Goal: Find specific page/section

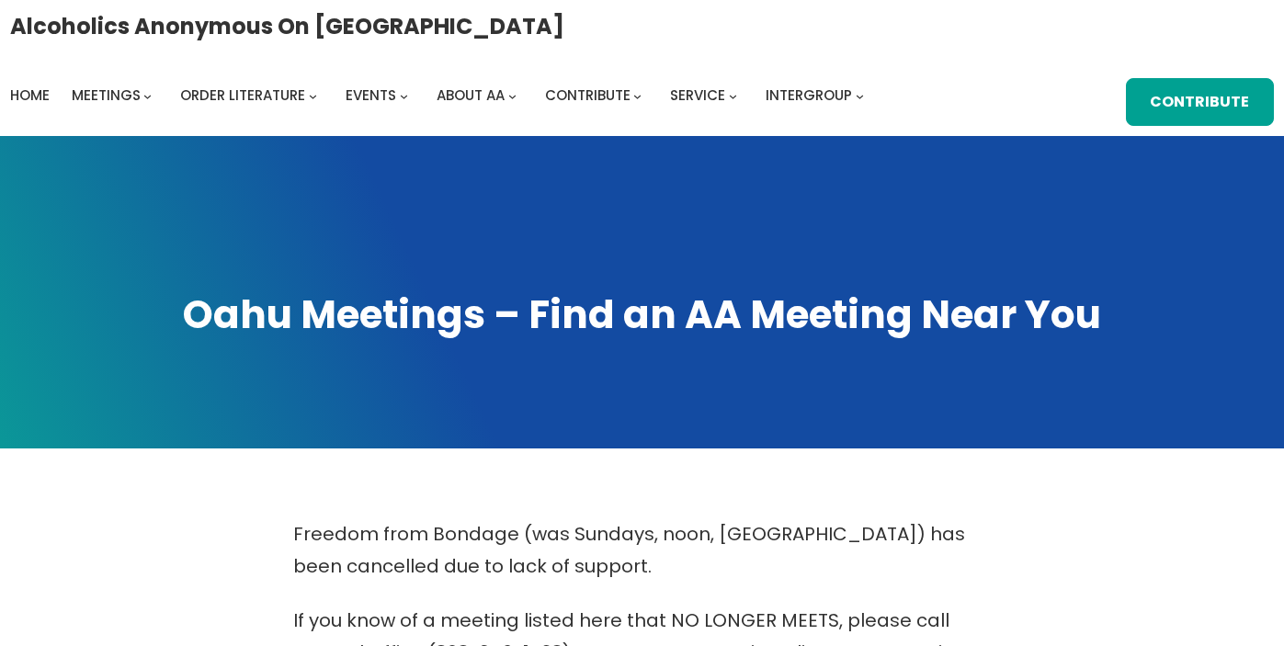
scroll to position [597, 0]
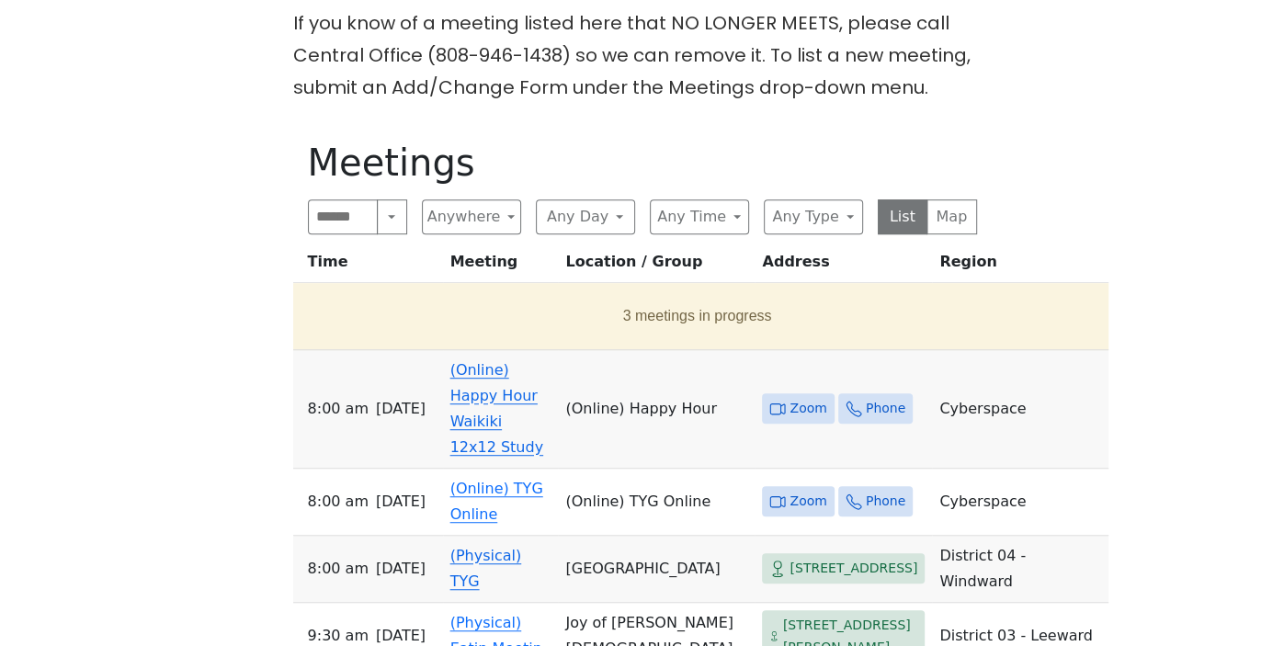
click at [525, 403] on link "(Online) Happy Hour Waikiki 12x12 Study" at bounding box center [496, 408] width 93 height 95
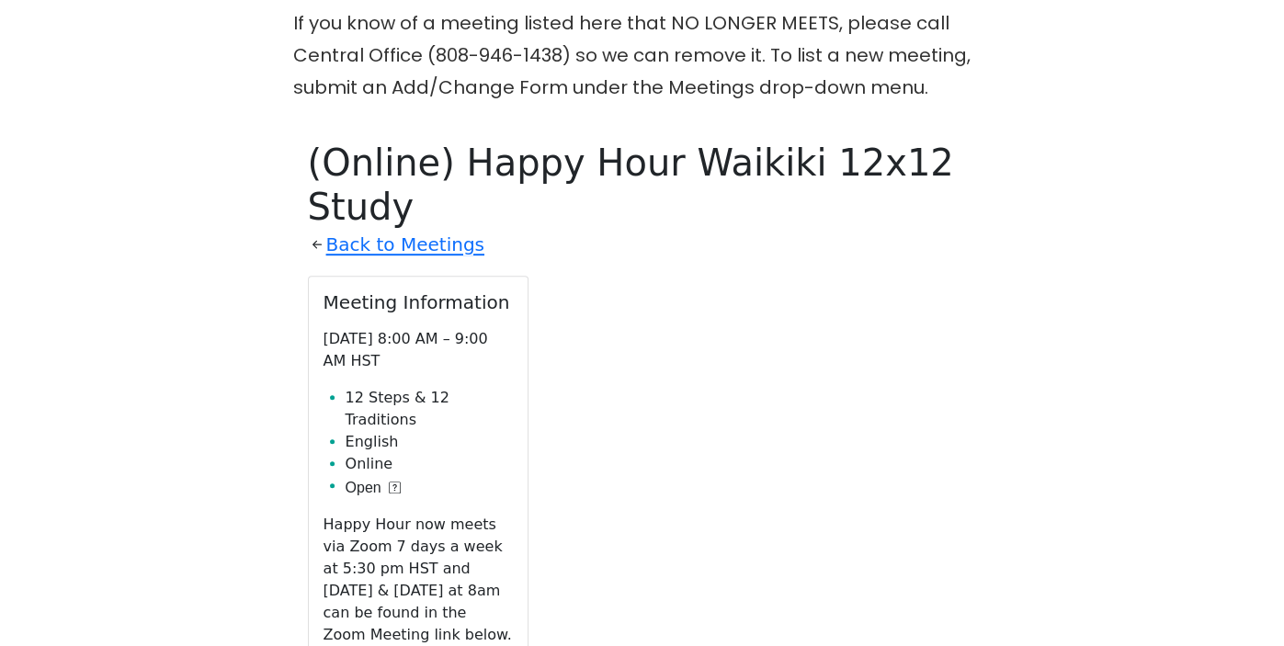
scroll to position [721, 0]
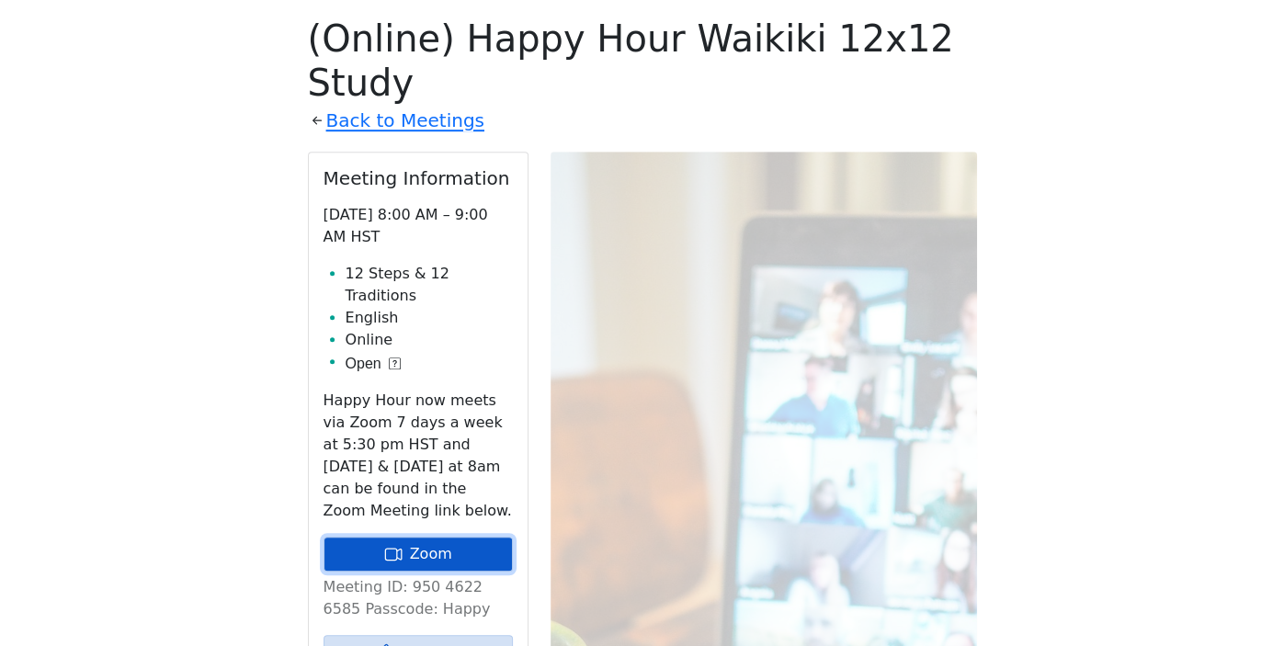
click at [433, 537] on link "Zoom" at bounding box center [418, 554] width 189 height 35
